Goal: Task Accomplishment & Management: Manage account settings

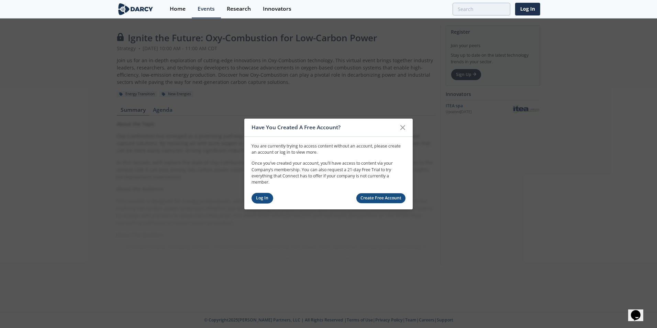
click at [269, 198] on link "Log In" at bounding box center [263, 198] width 22 height 11
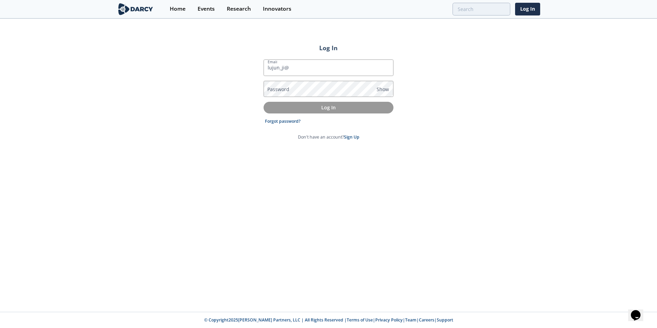
type input "lujun_ji@oxy.com"
click at [285, 88] on label "Password" at bounding box center [278, 89] width 22 height 7
click at [272, 121] on link "Forgot password?" at bounding box center [283, 121] width 36 height 6
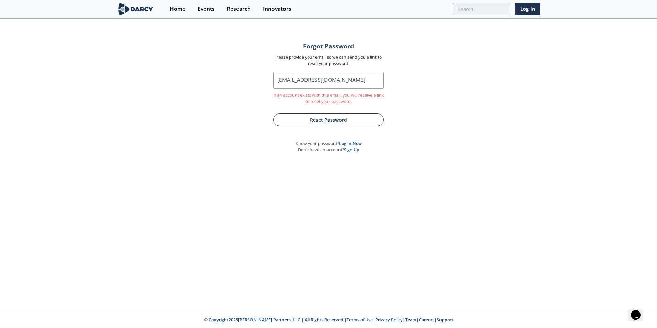
click at [330, 122] on button "Reset Password" at bounding box center [328, 119] width 111 height 13
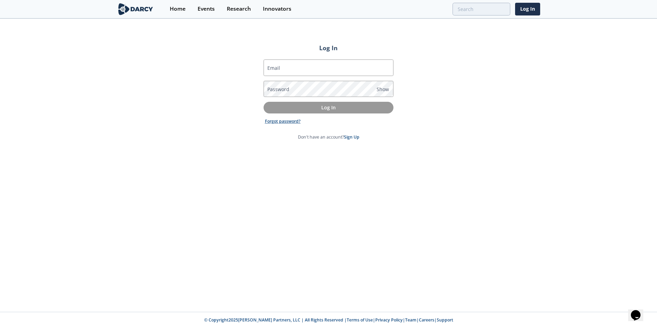
click at [290, 122] on link "Forgot password?" at bounding box center [283, 121] width 36 height 6
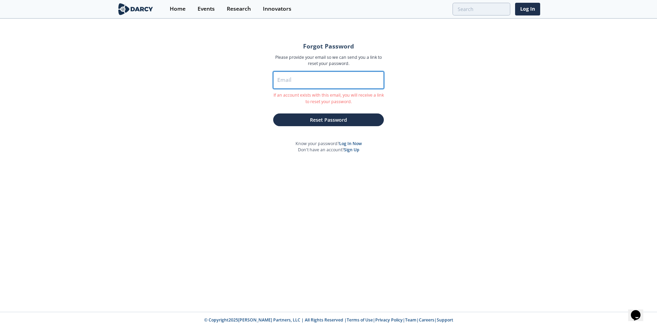
click at [302, 81] on input "Email" at bounding box center [328, 80] width 111 height 17
type input "ji_lujun@hotmail.com"
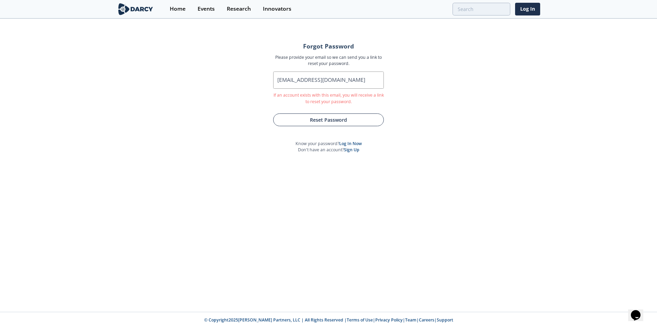
click at [319, 118] on button "Reset Password" at bounding box center [328, 119] width 111 height 13
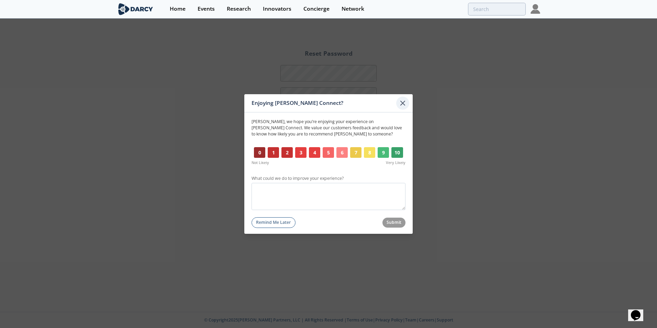
click at [401, 103] on icon at bounding box center [403, 103] width 8 height 8
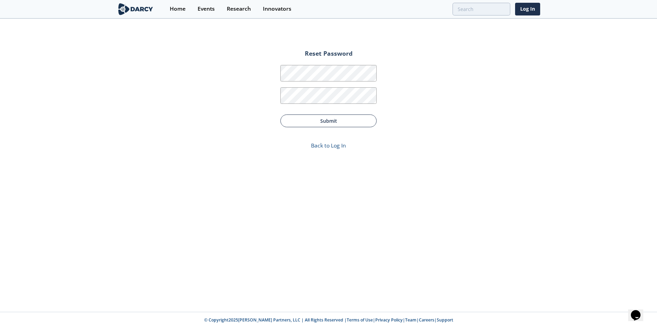
click at [331, 125] on button "Submit" at bounding box center [329, 120] width 96 height 13
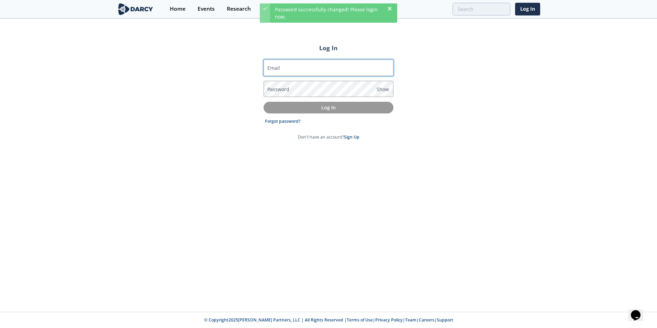
click at [287, 70] on input "Email" at bounding box center [329, 67] width 130 height 17
type input "lujun_ji@oxy.com"
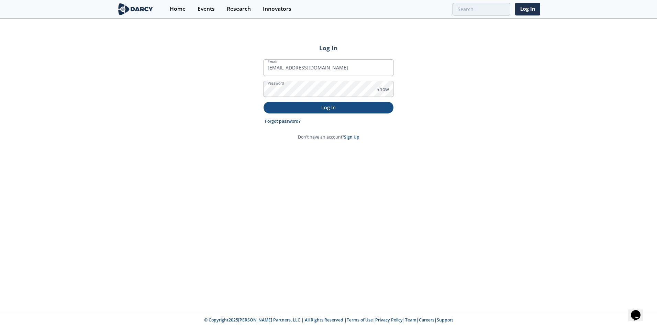
click at [322, 110] on p "Log In" at bounding box center [328, 107] width 120 height 7
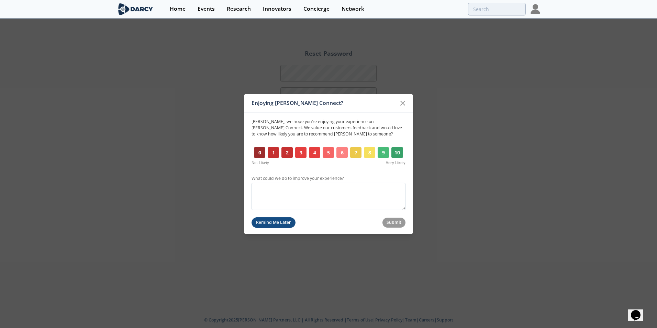
click at [262, 225] on button "Remind Me Later" at bounding box center [274, 222] width 44 height 11
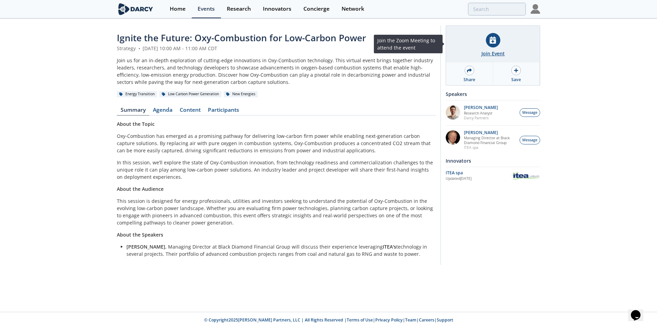
click at [497, 43] on div at bounding box center [493, 40] width 14 height 14
